Goal: Find specific page/section: Find specific page/section

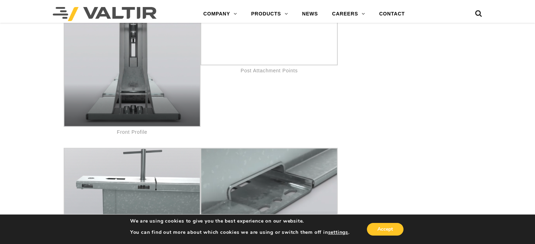
scroll to position [3201, 0]
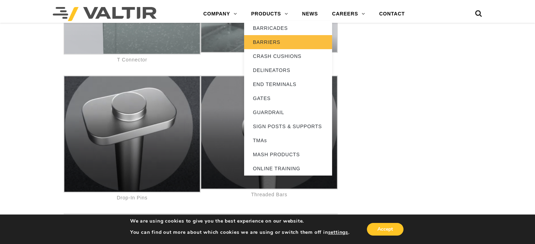
click at [268, 42] on link "BARRIERS" at bounding box center [288, 42] width 88 height 14
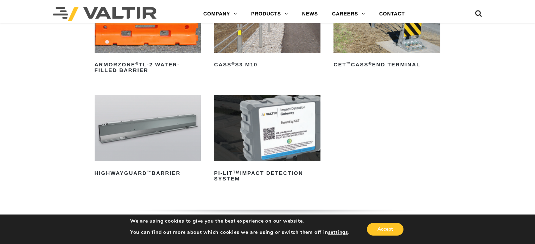
scroll to position [141, 0]
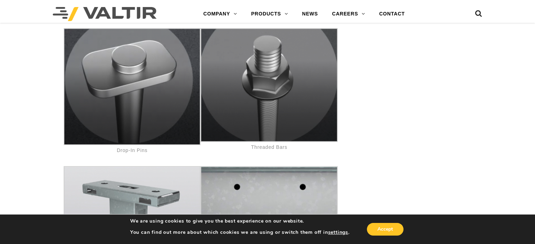
scroll to position [3201, 0]
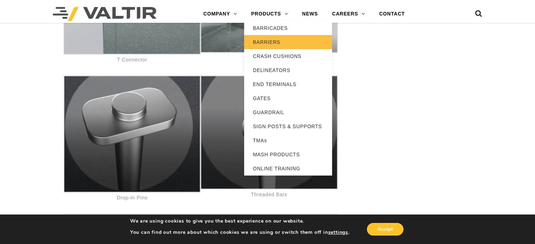
click at [266, 41] on link "BARRIERS" at bounding box center [288, 42] width 88 height 14
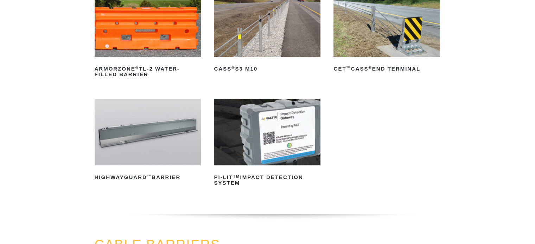
scroll to position [141, 0]
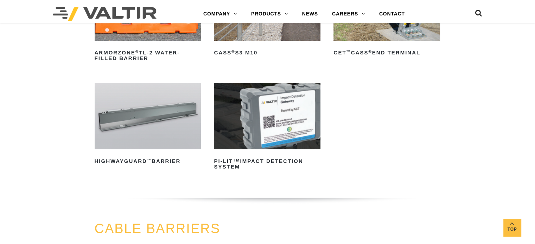
click at [174, 125] on img at bounding box center [148, 116] width 107 height 66
